Goal: Task Accomplishment & Management: Use online tool/utility

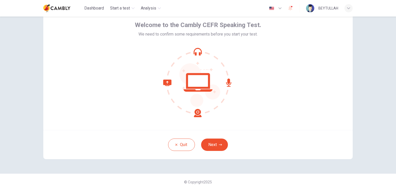
scroll to position [26, 0]
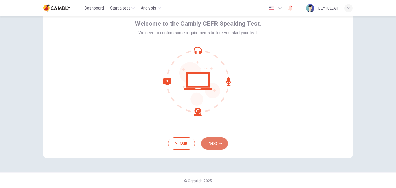
click at [222, 141] on button "Next" at bounding box center [214, 143] width 27 height 12
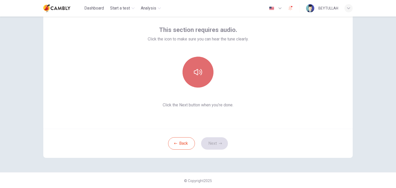
click at [196, 66] on button "button" at bounding box center [197, 72] width 31 height 31
click at [196, 78] on button "button" at bounding box center [197, 72] width 31 height 31
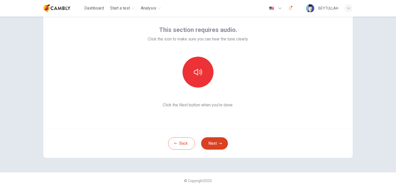
click at [220, 144] on icon "button" at bounding box center [220, 144] width 3 height 2
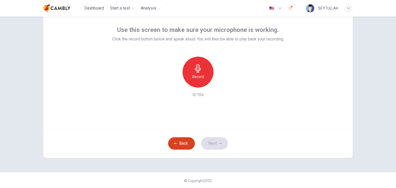
click at [178, 144] on button "Back" at bounding box center [181, 143] width 27 height 12
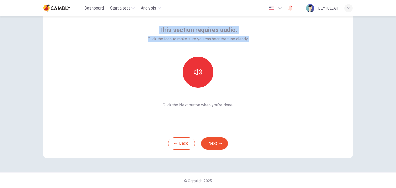
drag, startPoint x: 158, startPoint y: 30, endPoint x: 250, endPoint y: 31, distance: 92.0
click at [250, 31] on div "This section requires audio. Click the icon to make sure you can hear the tune …" at bounding box center [197, 67] width 309 height 124
copy div "This section requires audio. Click the icon to make sure you can hear the tune …"
click at [202, 74] on button "button" at bounding box center [197, 72] width 31 height 31
click at [221, 143] on button "Next" at bounding box center [214, 143] width 27 height 12
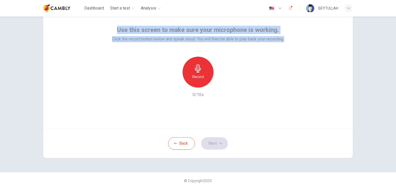
drag, startPoint x: 116, startPoint y: 29, endPoint x: 303, endPoint y: 33, distance: 187.4
click at [303, 33] on div "Use this screen to make sure your microphone is working. Click the record butto…" at bounding box center [197, 67] width 309 height 124
copy div "Use this screen to make sure your microphone is working. Click the record butto…"
click at [200, 79] on h6 "Record" at bounding box center [198, 77] width 12 height 6
click at [199, 90] on h6 "Stop" at bounding box center [198, 93] width 8 height 6
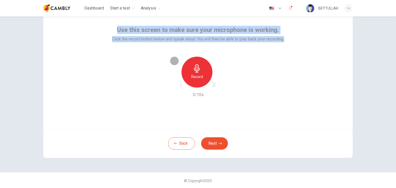
click at [213, 86] on icon "button" at bounding box center [213, 86] width 0 height 0
click at [215, 144] on button "Next" at bounding box center [214, 143] width 27 height 12
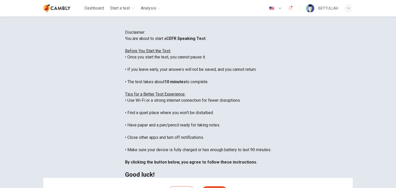
scroll to position [0, 0]
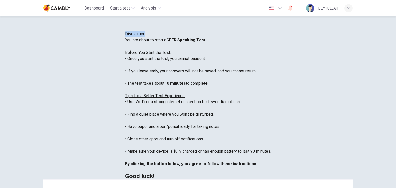
drag, startPoint x: 177, startPoint y: 53, endPoint x: 233, endPoint y: 45, distance: 56.2
click at [233, 45] on div "Disclaimer: You are about to start a CEFR Speaking Test . Before You Start the …" at bounding box center [198, 105] width 146 height 148
copy span "Disclaimer:"
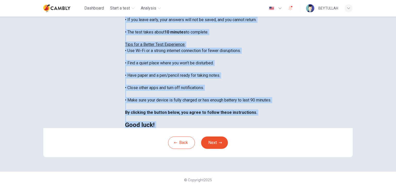
scroll to position [6, 0]
drag, startPoint x: 88, startPoint y: 74, endPoint x: 193, endPoint y: 108, distance: 109.8
click at [193, 108] on div "You are about to start a CEFR Speaking Test . Before You Start the Test: • Once…" at bounding box center [198, 57] width 146 height 142
copy div "You are about to start a CEFR Speaking Test . Before You Start the Test: • Once…"
click at [214, 144] on button "Next" at bounding box center [214, 143] width 27 height 12
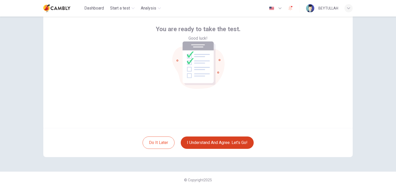
scroll to position [27, 0]
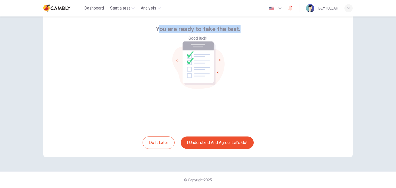
drag, startPoint x: 157, startPoint y: 86, endPoint x: 194, endPoint y: 93, distance: 37.3
click at [240, 98] on div "You are ready to take the test. Good luck!" at bounding box center [197, 66] width 309 height 124
drag, startPoint x: 156, startPoint y: 87, endPoint x: 204, endPoint y: 94, distance: 49.1
click at [209, 41] on div "You are ready to take the test. Good luck!" at bounding box center [198, 33] width 85 height 16
copy div "You are ready to take the test. Good luck!"
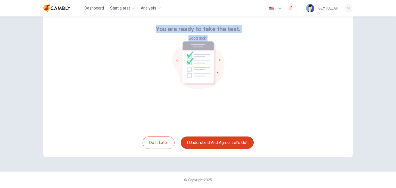
click at [208, 139] on button "I understand and agree. Let’s go!" at bounding box center [217, 143] width 73 height 12
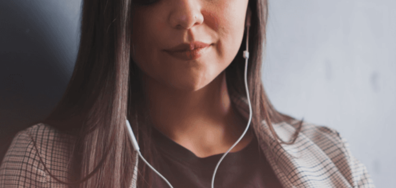
scroll to position [52, 0]
drag, startPoint x: 57, startPoint y: 57, endPoint x: 130, endPoint y: 103, distance: 85.4
click at [130, 83] on div "The Speaking Test will begin soon. Use a headset if available (recommended for …" at bounding box center [198, 55] width 396 height 56
click at [58, 46] on span "The Speaking Test will begin soon." at bounding box center [31, 43] width 63 height 5
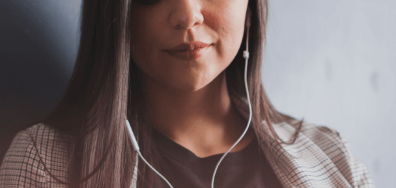
drag, startPoint x: 57, startPoint y: 70, endPoint x: 142, endPoint y: 118, distance: 97.1
click at [142, 96] on div "The Speaking Test will begin soon. Use a headset if available (recommended for …" at bounding box center [198, 68] width 396 height 56
click at [1, 21] on button "button" at bounding box center [0, 23] width 1 height 5
click at [15, 27] on button "Continue" at bounding box center [7, 36] width 15 height 19
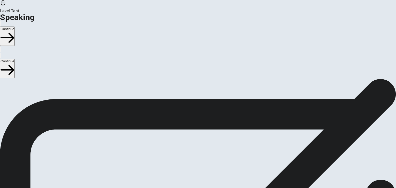
click at [207, 182] on span "Stop Recording" at bounding box center [198, 187] width 18 height 11
click at [206, 125] on div at bounding box center [197, 133] width 15 height 17
click at [206, 125] on icon at bounding box center [197, 132] width 15 height 15
click at [197, 147] on icon "Record Again" at bounding box center [194, 150] width 6 height 6
click at [204, 161] on icon at bounding box center [197, 170] width 13 height 18
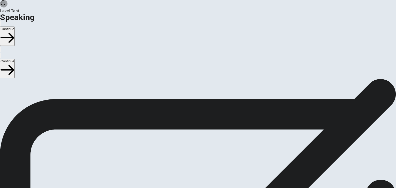
click at [192, 144] on button "Play Audio" at bounding box center [191, 146] width 1 height 5
click at [15, 27] on button "Continue" at bounding box center [7, 36] width 15 height 19
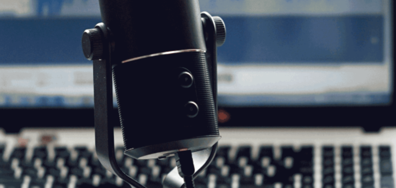
click at [15, 27] on button "Continue" at bounding box center [7, 36] width 15 height 19
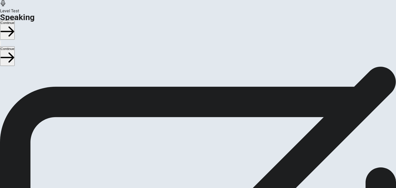
scroll to position [0, 0]
click at [15, 20] on button "Continue" at bounding box center [7, 29] width 15 height 19
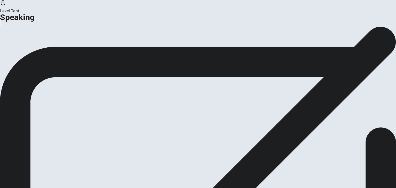
click at [20, 64] on button "Analysis" at bounding box center [10, 60] width 20 height 7
